Goal: Task Accomplishment & Management: Complete application form

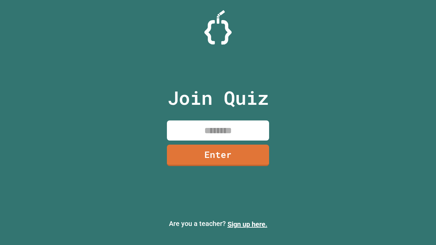
click at [247, 224] on link "Sign up here." at bounding box center [247, 224] width 40 height 8
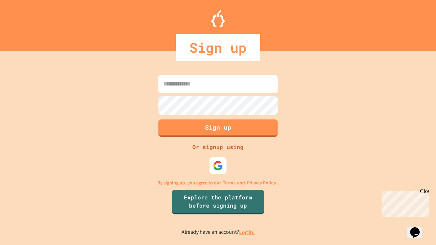
click at [247, 232] on link "Log in." at bounding box center [247, 232] width 16 height 7
